Goal: Transaction & Acquisition: Purchase product/service

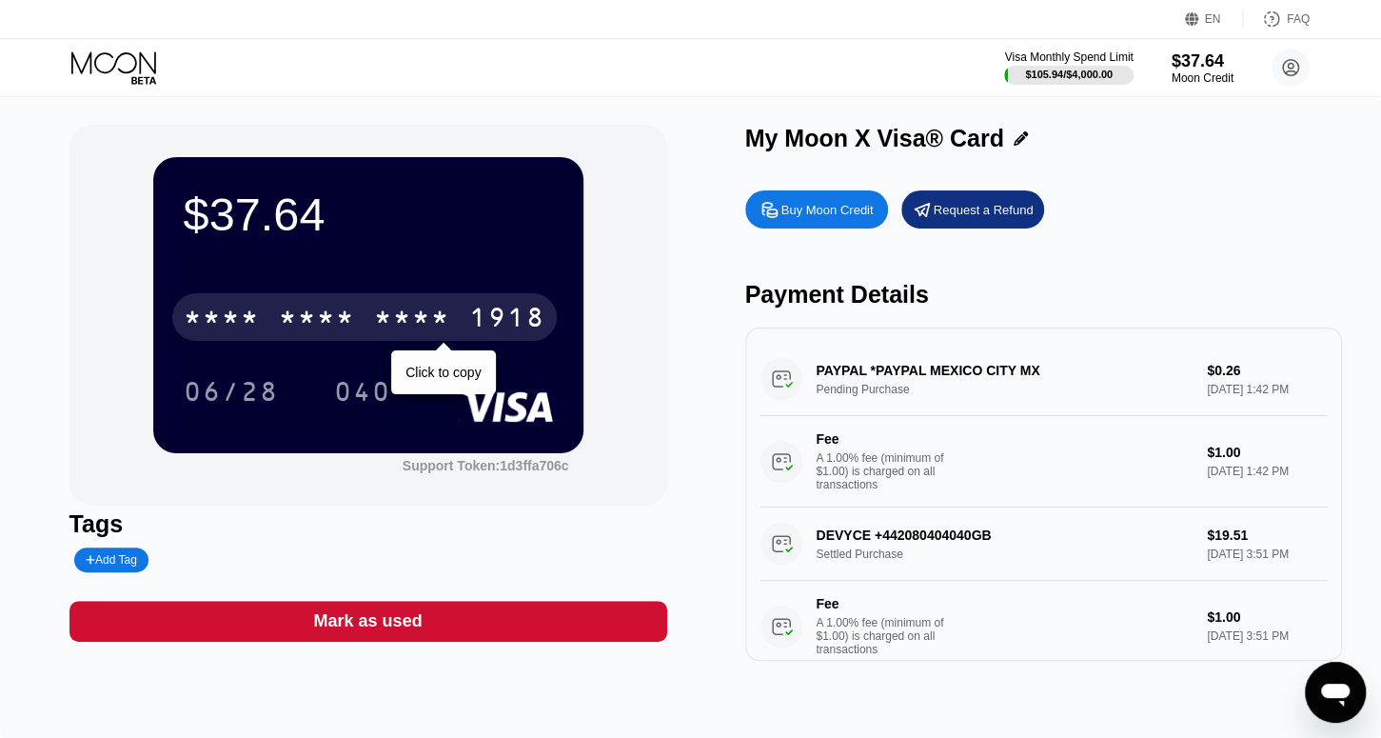
click at [402, 323] on div "* * * *" at bounding box center [412, 320] width 76 height 30
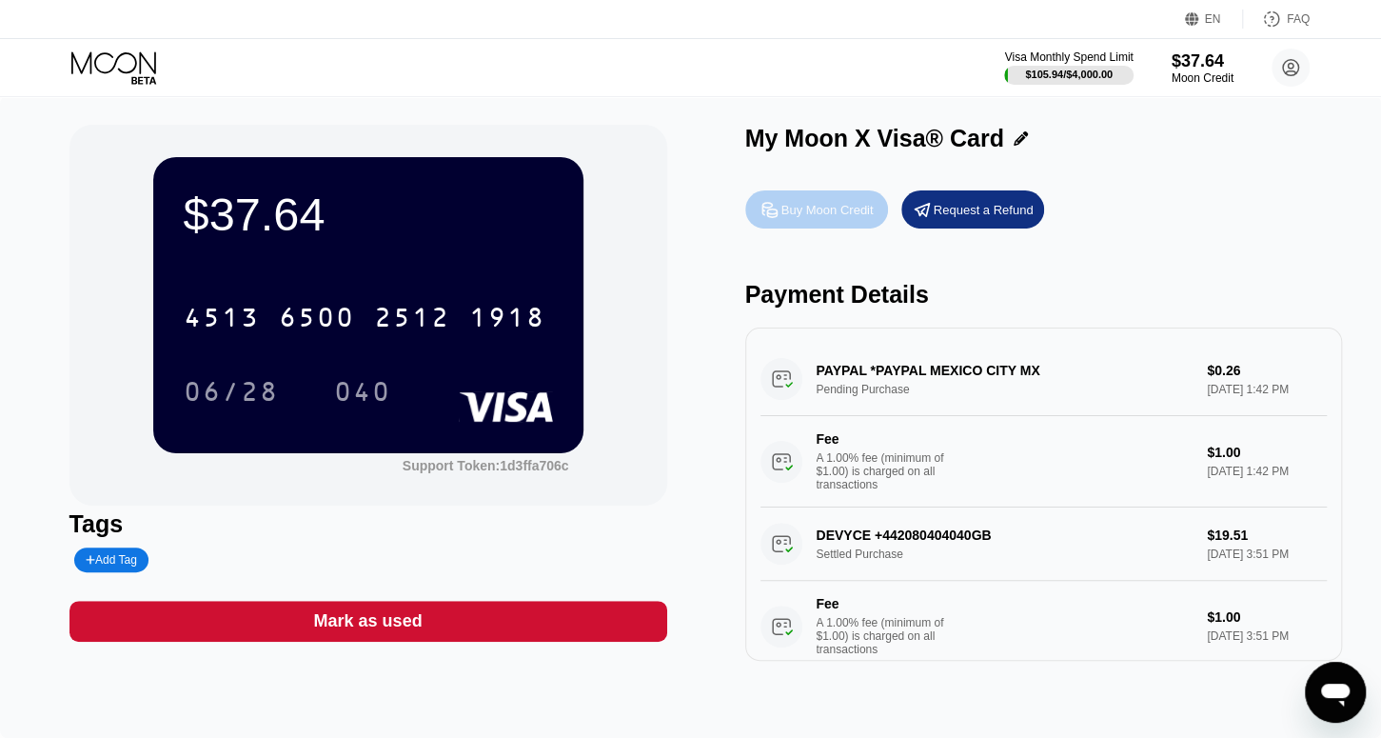
click at [844, 226] on div "Buy Moon Credit" at bounding box center [816, 209] width 143 height 38
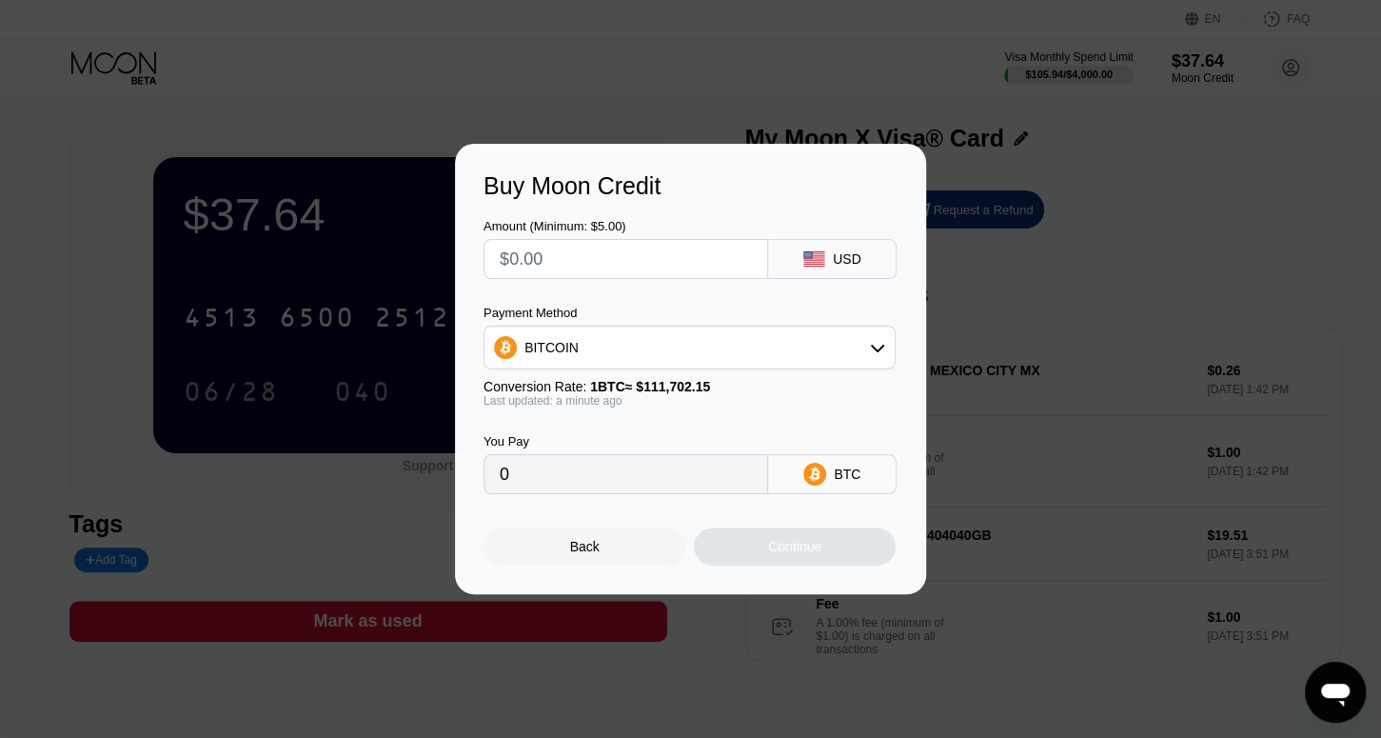
click at [620, 257] on input "text" at bounding box center [626, 259] width 252 height 38
type input "$2"
type input "0.00001791"
type input "$20"
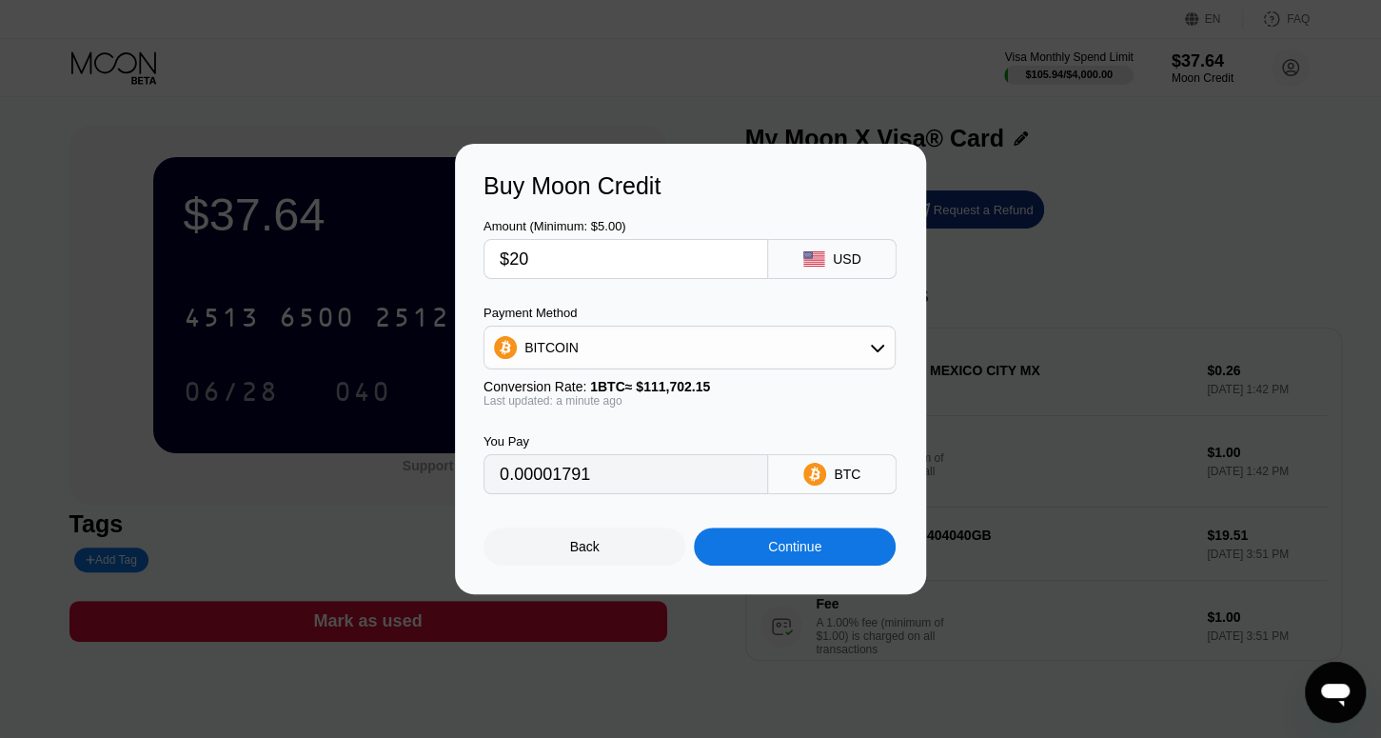
type input "0.00017905"
type input "$20"
click at [761, 549] on div "Continue" at bounding box center [795, 546] width 202 height 38
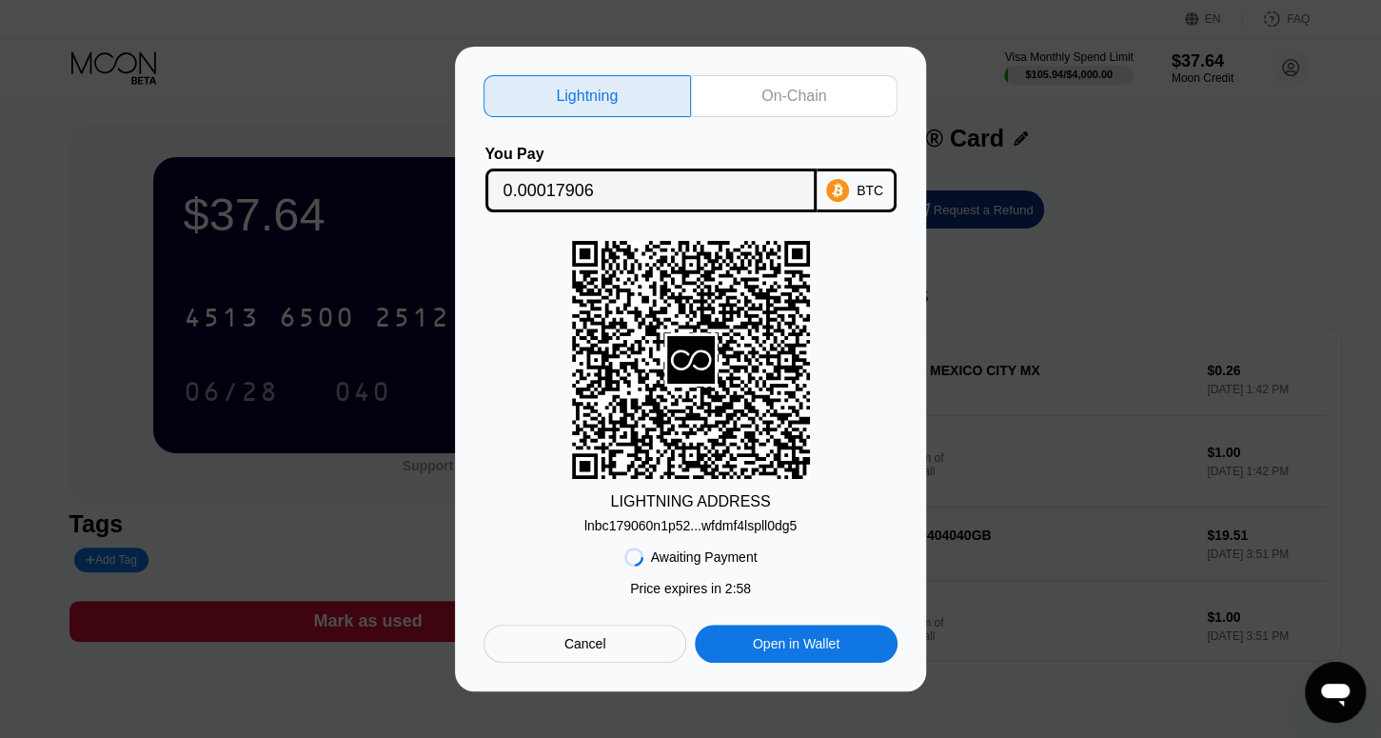
click at [753, 96] on div "On-Chain" at bounding box center [794, 96] width 207 height 42
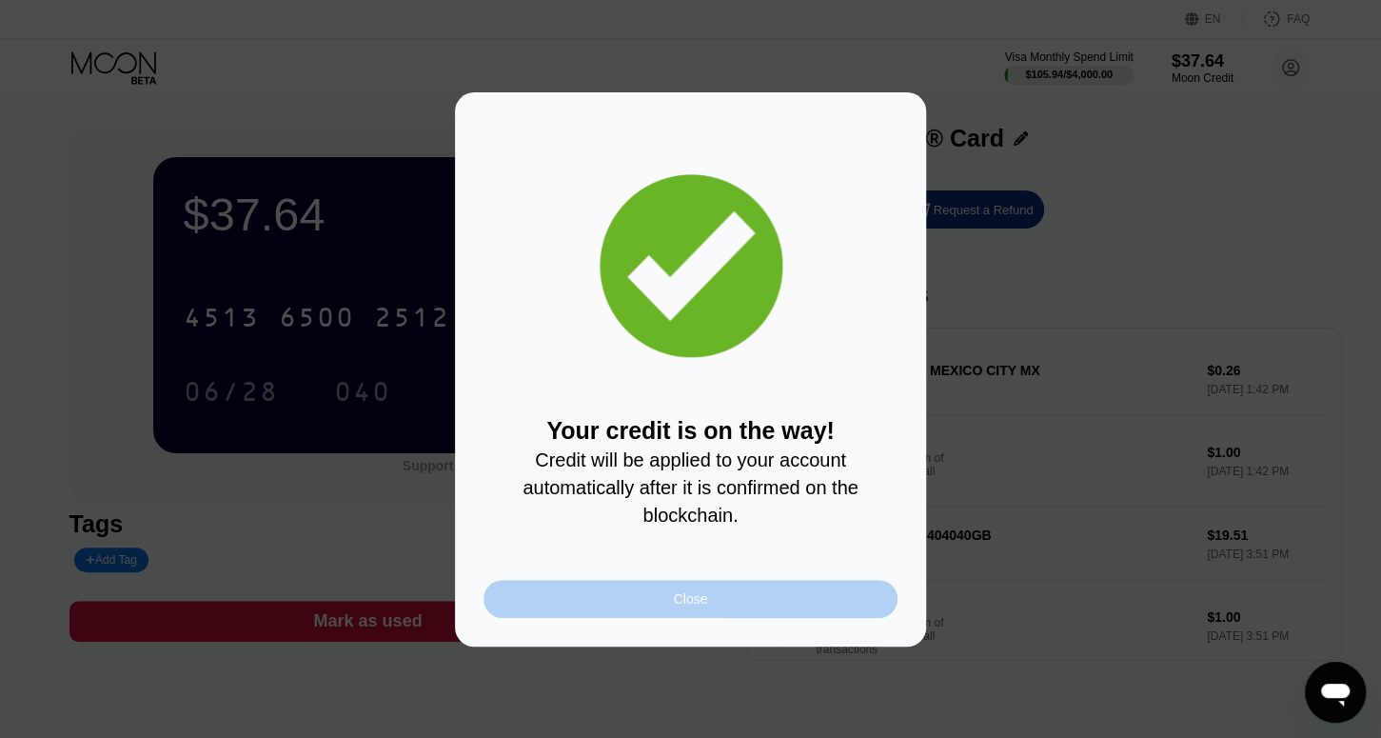
click at [698, 606] on div "Close" at bounding box center [691, 598] width 34 height 15
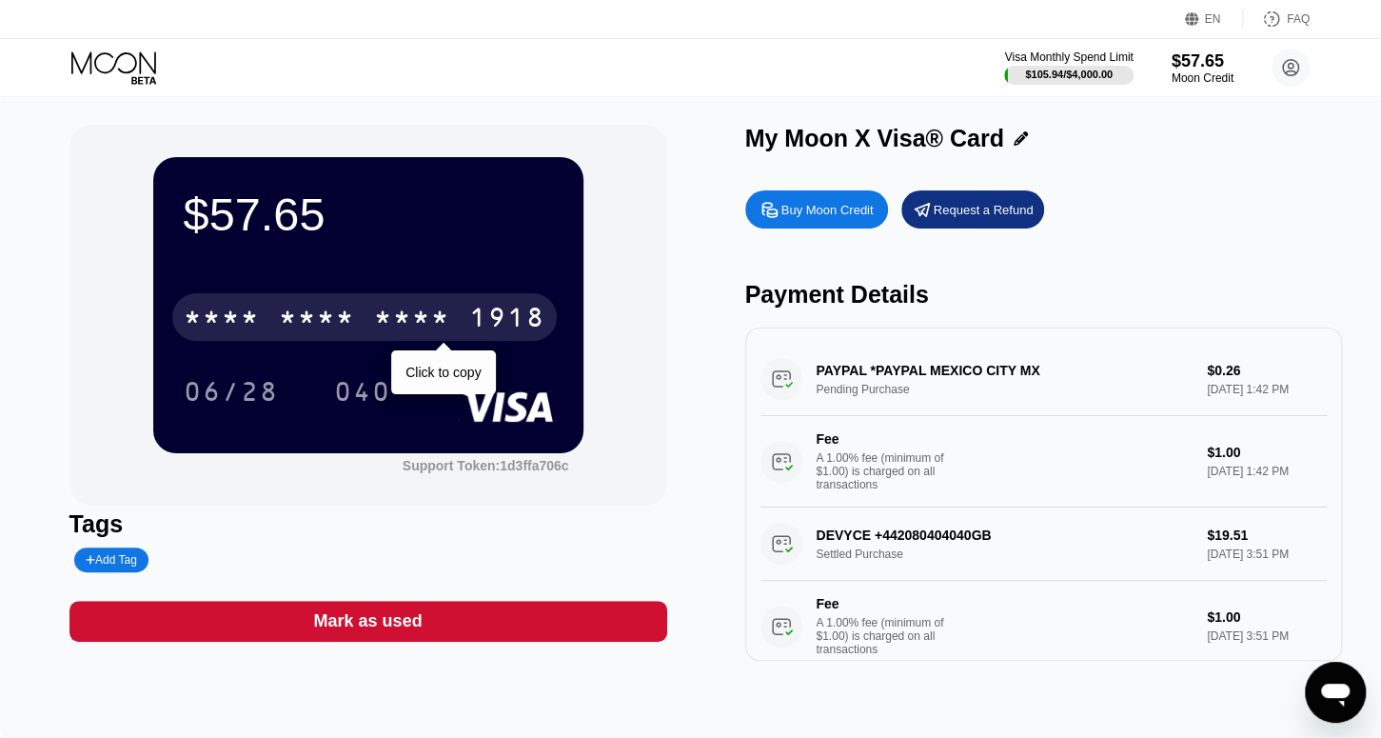
click at [436, 323] on div "* * * *" at bounding box center [412, 320] width 76 height 30
